Goal: Register for event/course

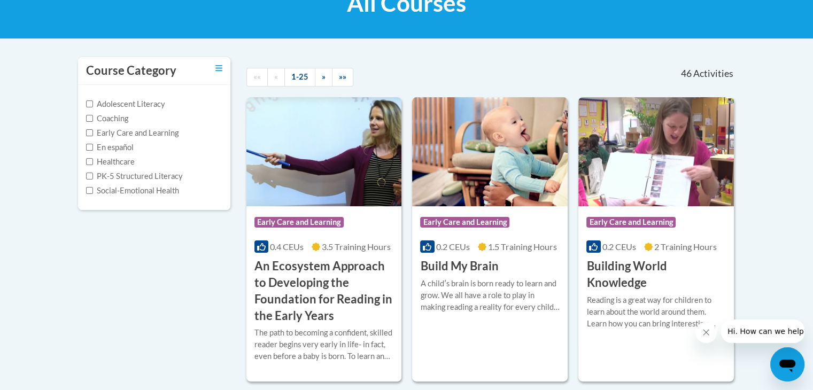
scroll to position [184, 0]
click at [162, 133] on label "Early Care and Learning" at bounding box center [132, 133] width 93 height 12
click at [93, 133] on input "Early Care and Learning" at bounding box center [89, 132] width 7 height 7
checkbox input "true"
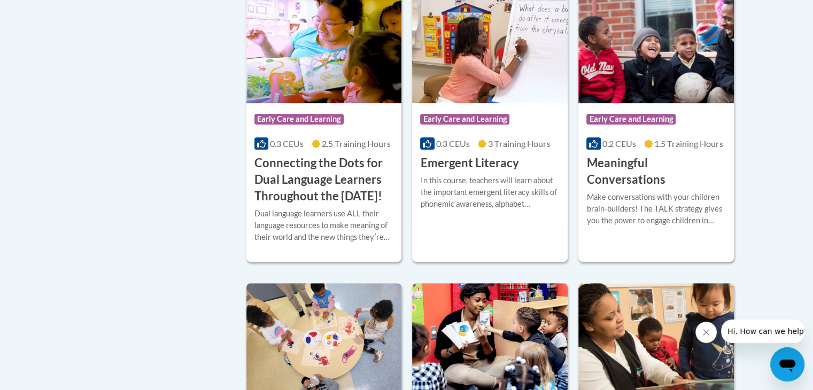
scroll to position [584, 0]
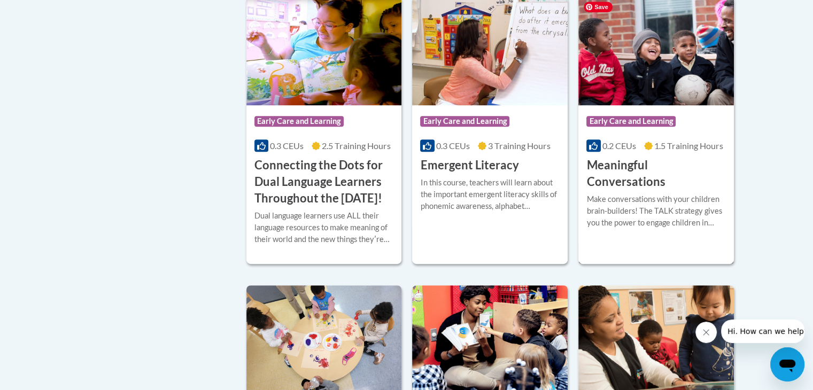
click at [657, 100] on img at bounding box center [657, 50] width 156 height 109
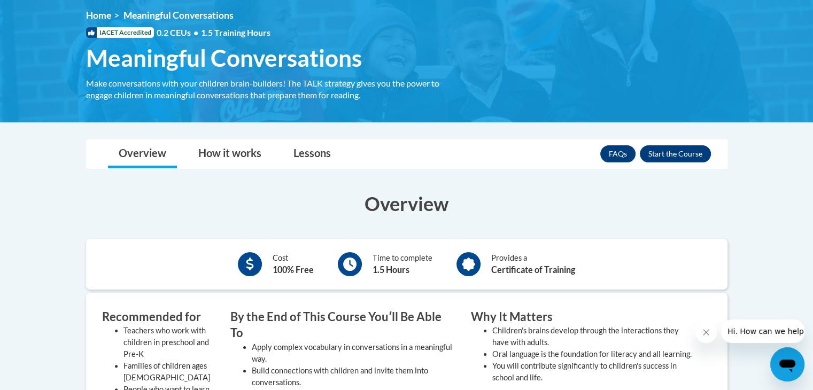
scroll to position [148, 0]
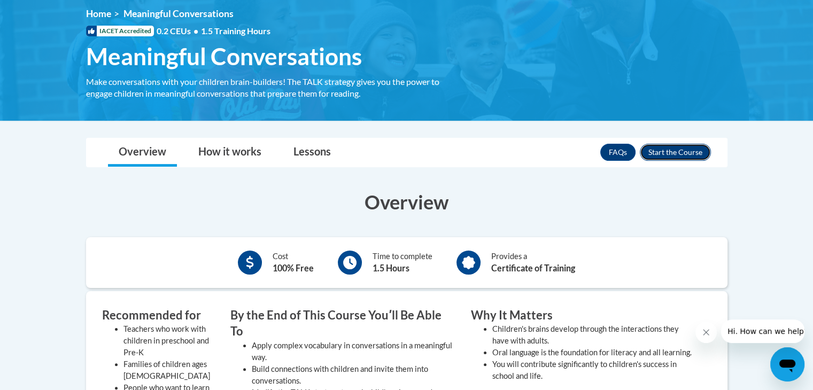
click at [672, 150] on button "Enroll" at bounding box center [675, 152] width 71 height 17
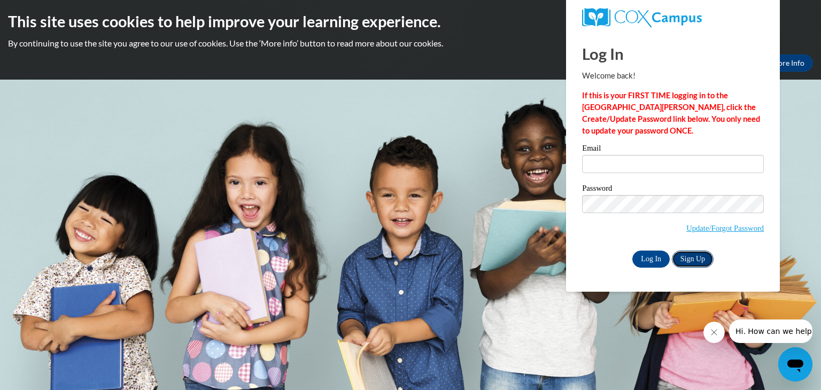
click at [690, 257] on link "Sign Up" at bounding box center [693, 259] width 42 height 17
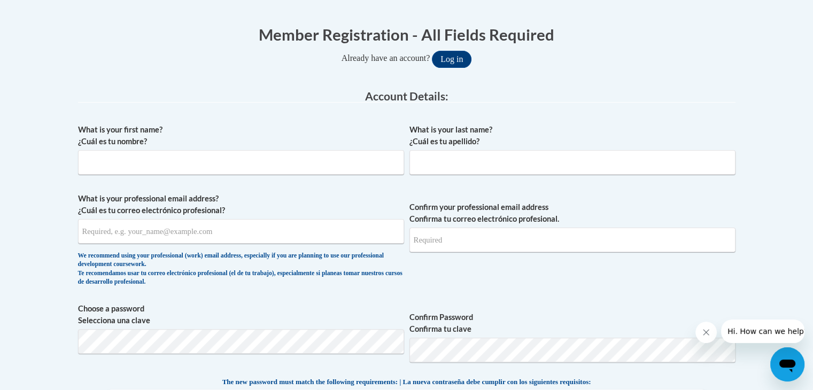
scroll to position [207, 0]
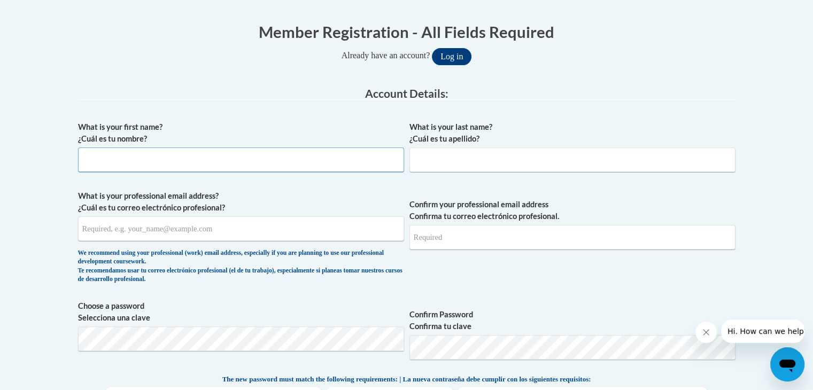
click at [259, 165] on input "What is your first name? ¿Cuál es tu nombre?" at bounding box center [241, 160] width 326 height 25
type input "[PERSON_NAME]"
type input "[EMAIL_ADDRESS][DOMAIN_NAME]"
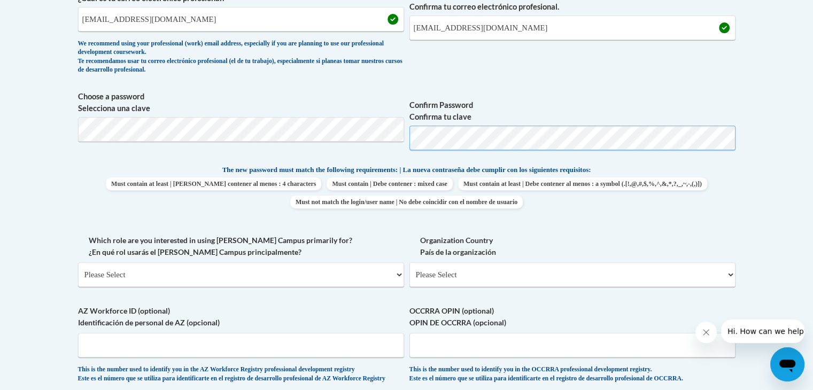
scroll to position [467, 0]
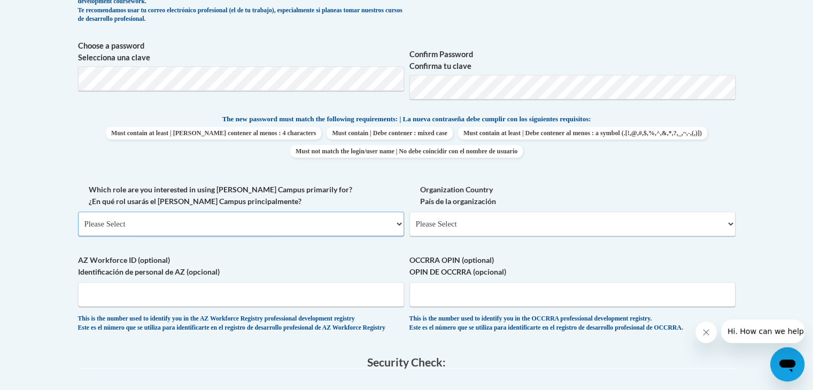
click at [365, 229] on select "Please Select College/University | Colegio/Universidad Community/Nonprofit Part…" at bounding box center [241, 224] width 326 height 25
select select "5a18ea06-2b54-4451-96f2-d152daf9eac5"
click at [78, 212] on select "Please Select College/University | Colegio/Universidad Community/Nonprofit Part…" at bounding box center [241, 224] width 326 height 25
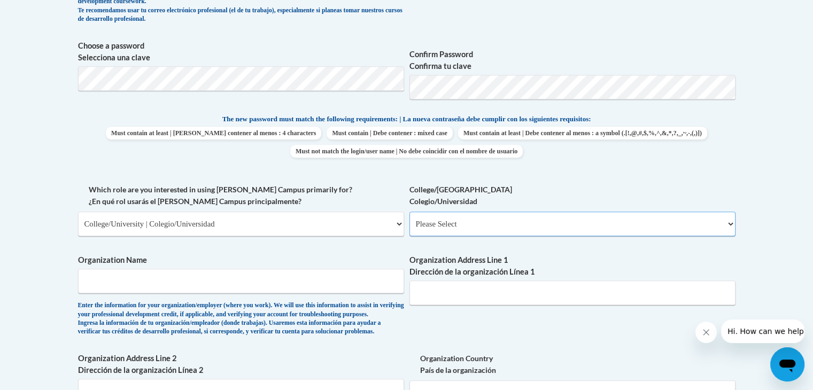
click at [471, 226] on select "Please Select College/University Staff | Empleado universitario College/Univers…" at bounding box center [573, 224] width 326 height 25
select select "99b32b07-cffc-426c-8bf6-0cd77760d84b"
click at [410, 212] on select "Please Select College/University Staff | Empleado universitario College/Univers…" at bounding box center [573, 224] width 326 height 25
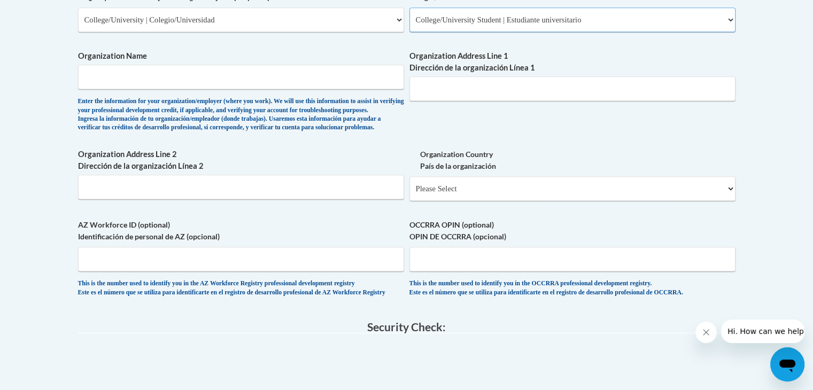
scroll to position [672, 0]
click at [254, 78] on input "Organization Name" at bounding box center [241, 77] width 326 height 25
click at [264, 114] on div "Enter the information for your organization/employer (where you work). We will …" at bounding box center [241, 114] width 326 height 35
click at [245, 72] on input "Organization Name" at bounding box center [241, 77] width 326 height 25
type input "[PERSON_NAME][GEOGRAPHIC_DATA]"
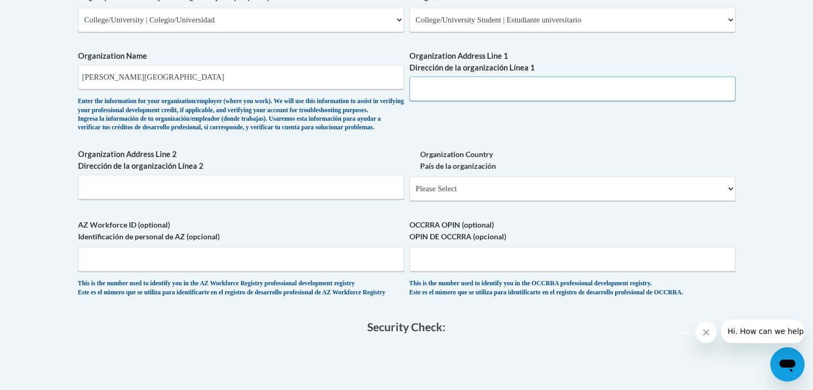
click at [464, 87] on input "Organization Address Line 1 Dirección de la organización Línea 1" at bounding box center [573, 88] width 326 height 25
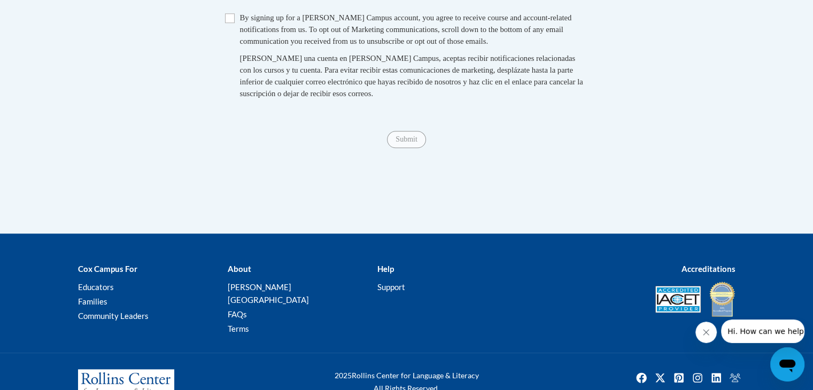
scroll to position [1065, 0]
